Goal: Information Seeking & Learning: Learn about a topic

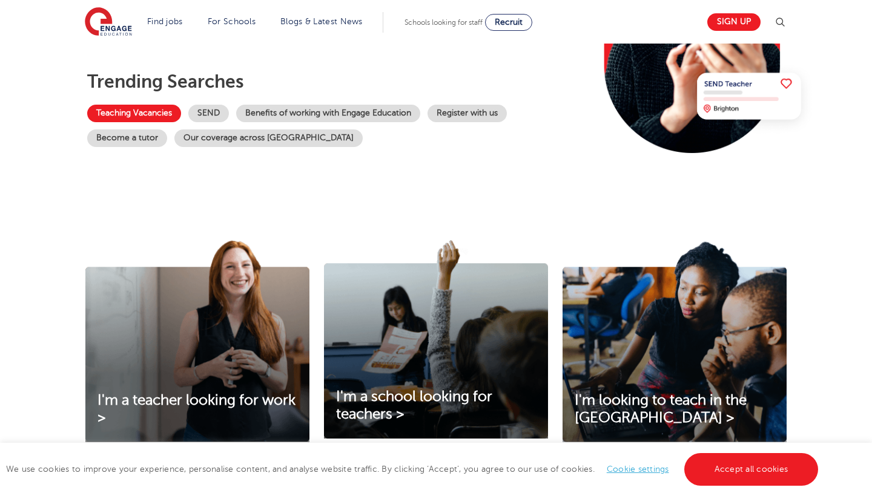
scroll to position [236, 0]
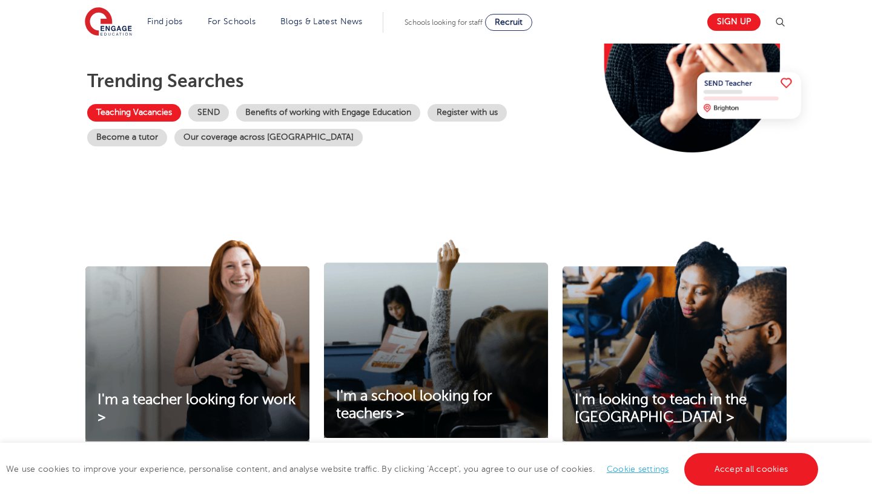
click at [126, 111] on link "Teaching Vacancies" at bounding box center [134, 113] width 94 height 18
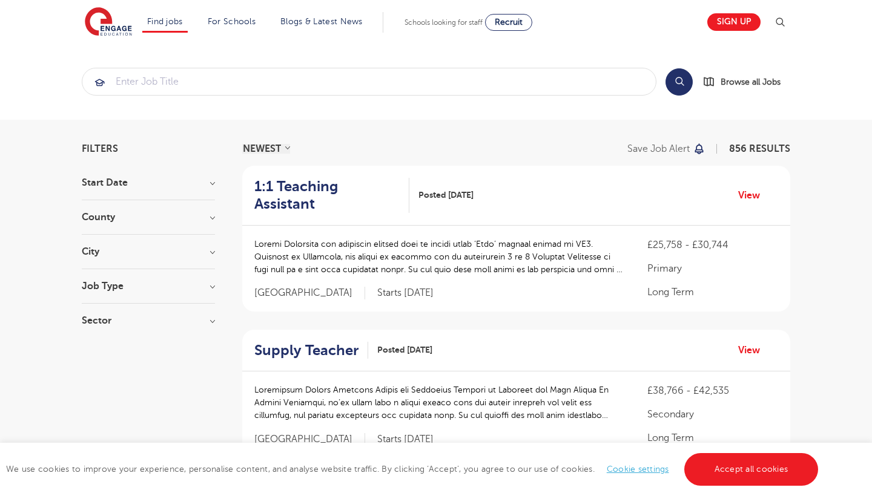
click at [211, 183] on h3 "Start Date" at bounding box center [148, 183] width 133 height 10
click at [214, 217] on h3 "County" at bounding box center [148, 217] width 133 height 10
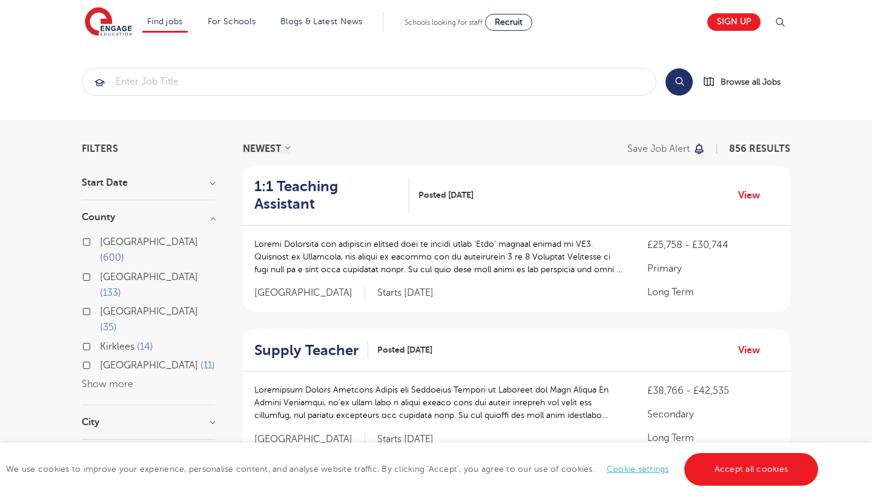
click at [214, 217] on h3 "County" at bounding box center [148, 217] width 133 height 10
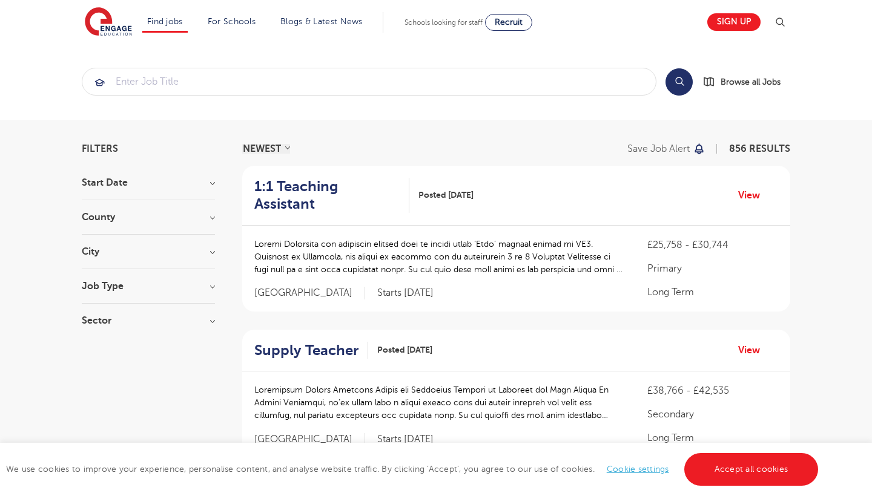
click at [212, 289] on h3 "Job Type" at bounding box center [148, 286] width 133 height 10
click at [100, 366] on label "Permanent 5" at bounding box center [131, 368] width 62 height 16
click at [100, 366] on input "Permanent 5" at bounding box center [104, 367] width 8 height 8
checkbox input "true"
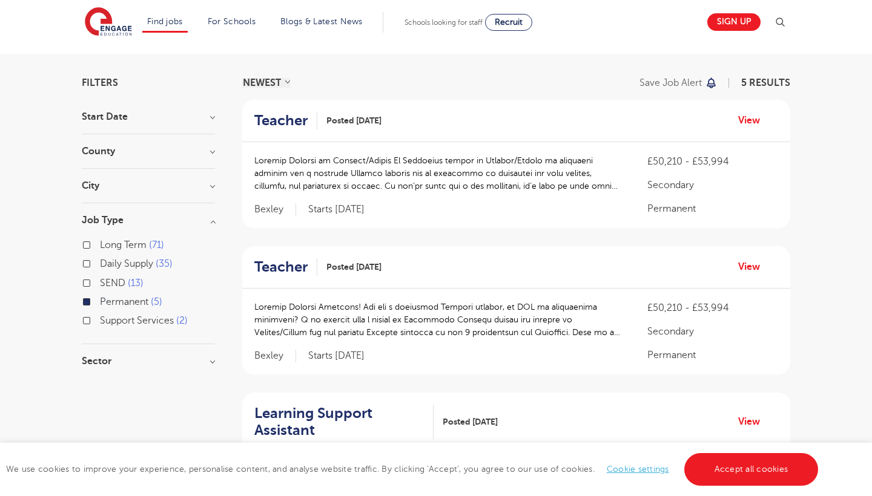
scroll to position [68, 0]
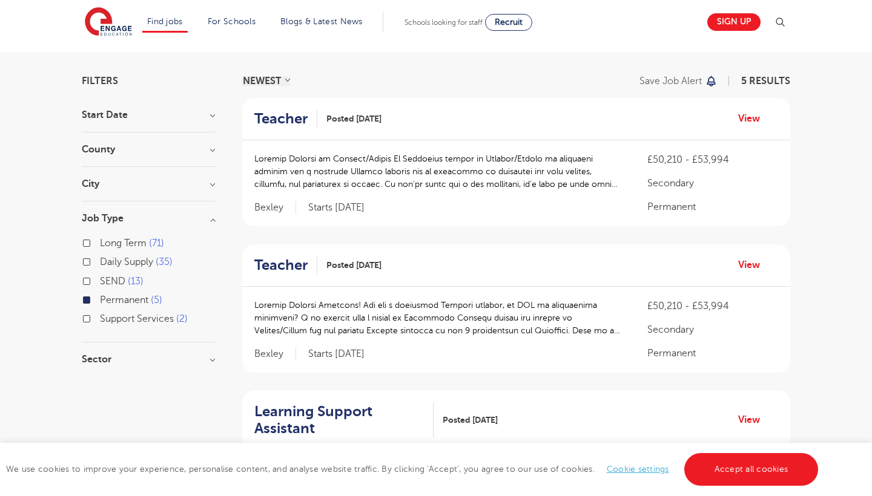
click at [212, 359] on h3 "Sector" at bounding box center [148, 360] width 133 height 10
click at [100, 384] on label "Secondary 4" at bounding box center [130, 385] width 61 height 16
click at [100, 384] on input "Secondary 4" at bounding box center [104, 383] width 8 height 8
checkbox input "true"
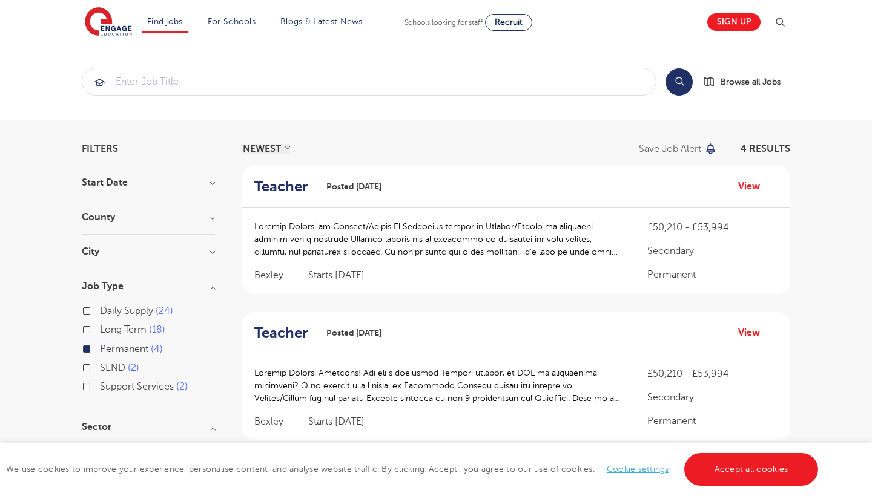
click at [287, 186] on h2 "Teacher" at bounding box center [280, 187] width 53 height 18
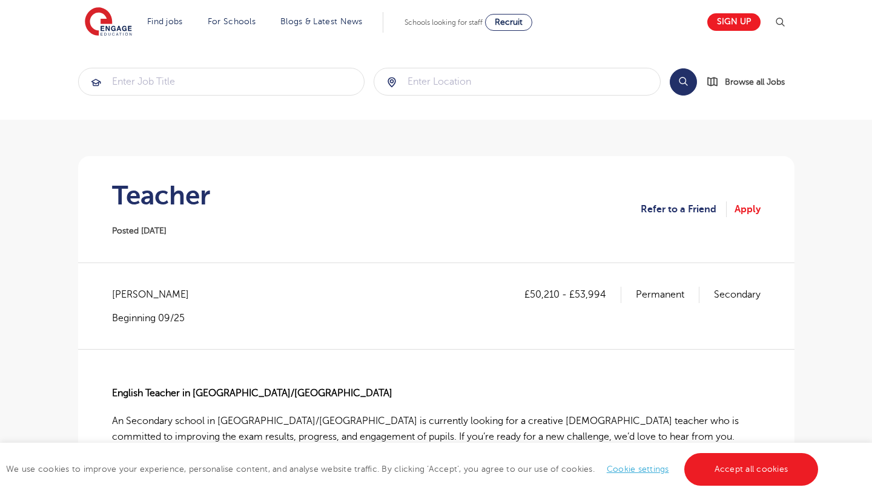
click at [114, 29] on img at bounding box center [108, 22] width 47 height 30
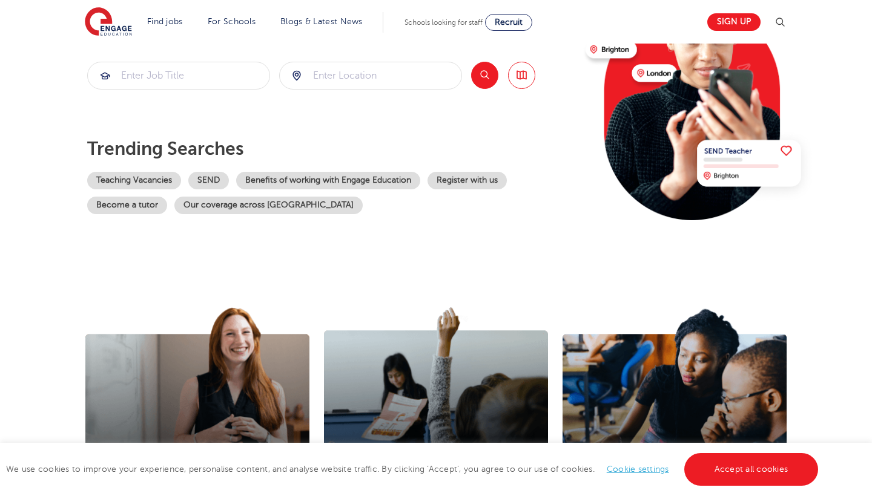
scroll to position [186, 0]
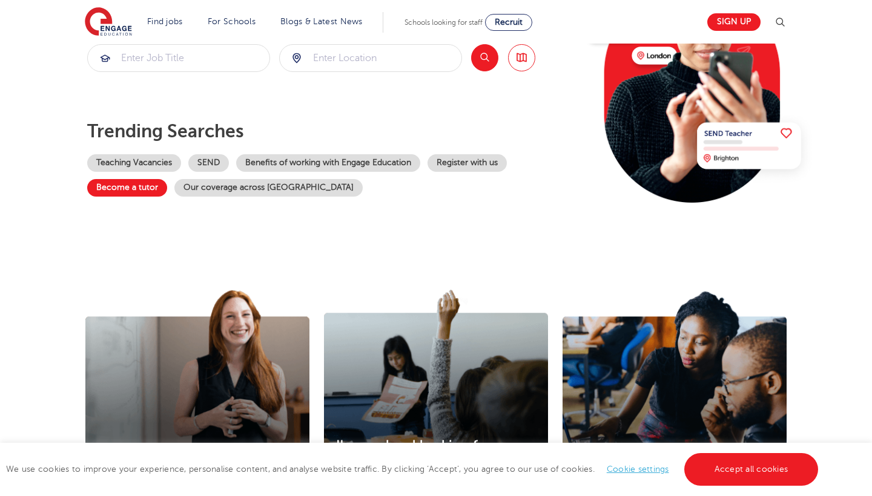
click at [146, 183] on link "Become a tutor" at bounding box center [127, 188] width 80 height 18
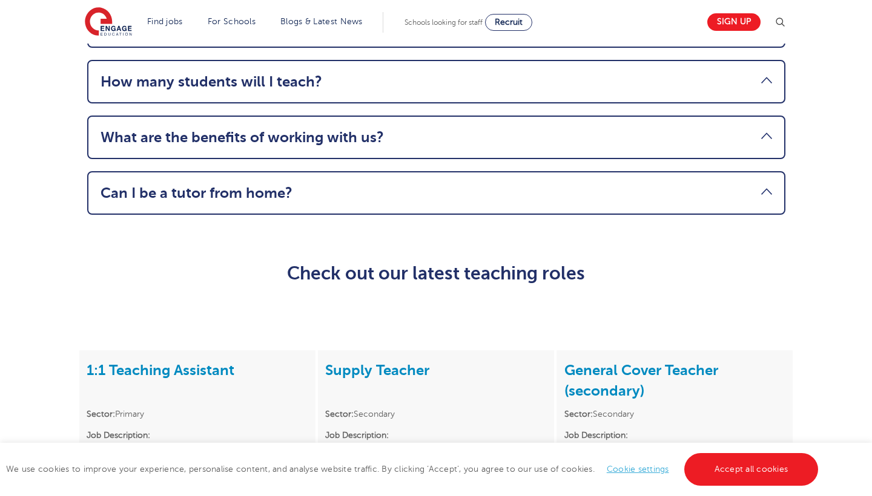
scroll to position [1591, 0]
click at [767, 191] on link "Can I be a tutor from home?" at bounding box center [435, 192] width 671 height 17
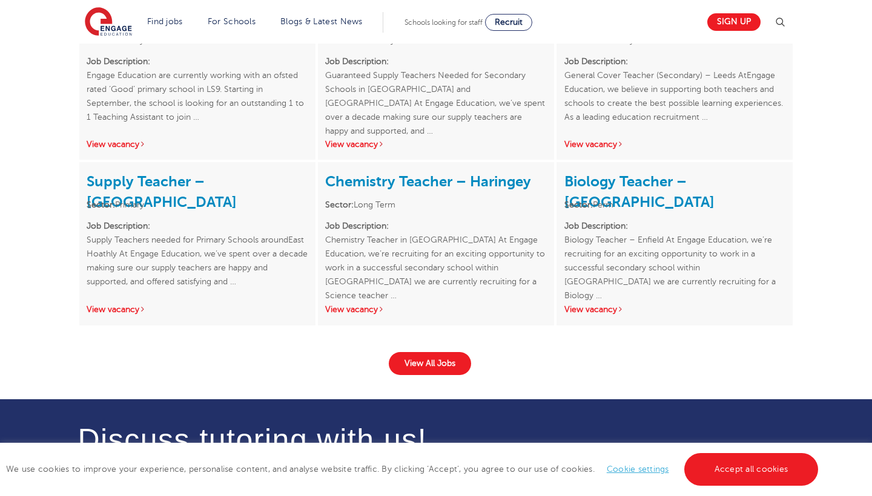
scroll to position [1990, 0]
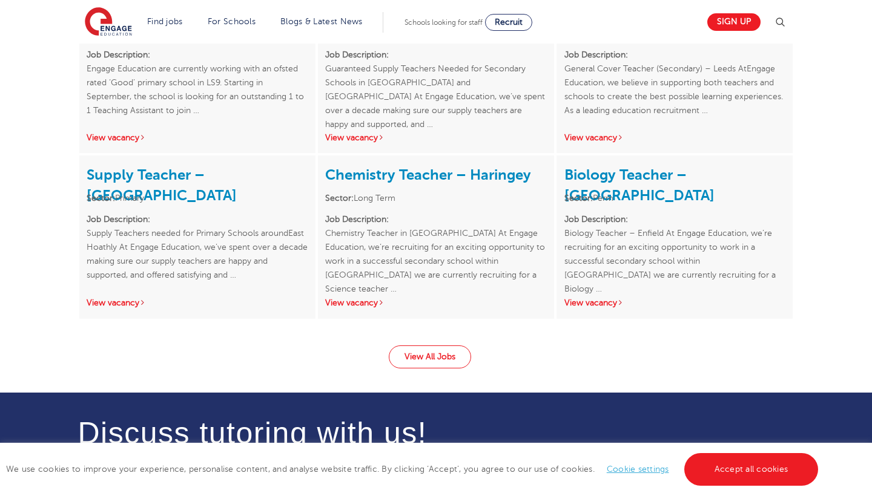
click at [438, 352] on link "View All Jobs" at bounding box center [430, 357] width 82 height 23
